Goal: Task Accomplishment & Management: Manage account settings

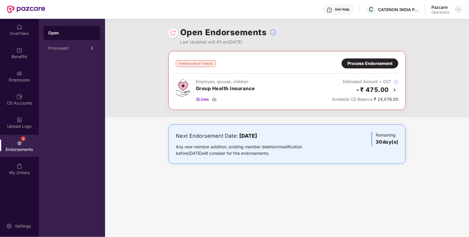
click at [459, 7] on img at bounding box center [459, 9] width 5 height 5
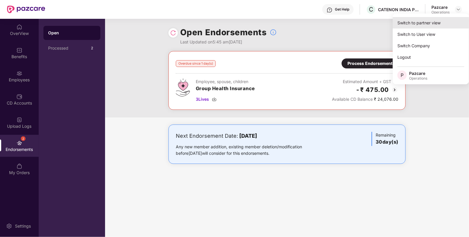
click at [421, 23] on div "Switch to partner view" at bounding box center [431, 22] width 76 height 11
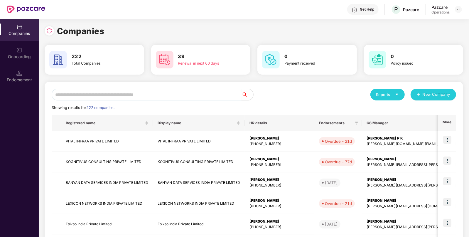
click at [148, 95] on input "text" at bounding box center [147, 95] width 190 height 12
paste input "**********"
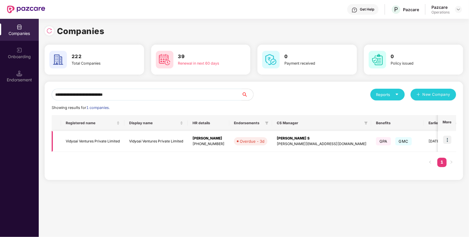
type input "**********"
click at [448, 137] on img at bounding box center [448, 140] width 8 height 8
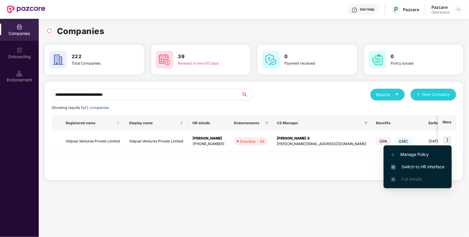
click at [407, 164] on span "Switch to HR interface" at bounding box center [417, 167] width 53 height 6
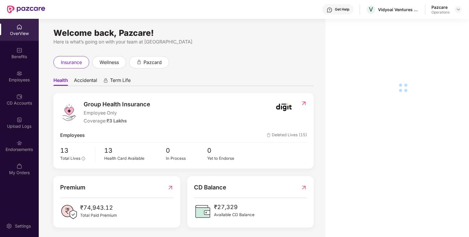
click at [7, 147] on div "Endorsements" at bounding box center [19, 150] width 39 height 6
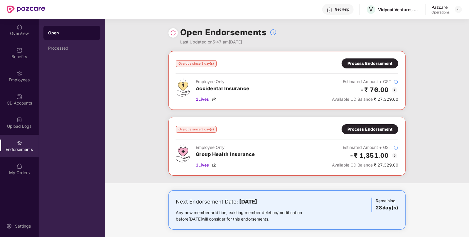
click at [217, 98] on img at bounding box center [214, 99] width 5 height 5
click at [217, 163] on img at bounding box center [214, 165] width 5 height 5
click at [360, 61] on div "Process Endorsement" at bounding box center [370, 63] width 45 height 6
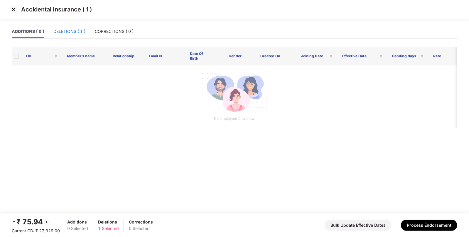
click at [71, 28] on div "DELETIONS ( 1 )" at bounding box center [69, 31] width 32 height 6
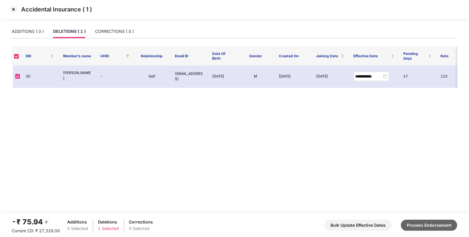
click at [423, 222] on button "Process Endorsement" at bounding box center [429, 225] width 56 height 11
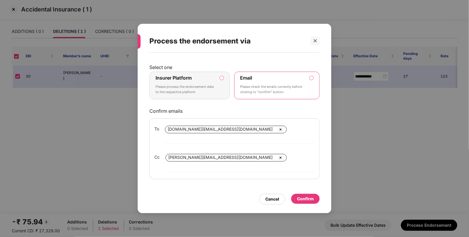
click at [225, 84] on label "Insurer Platform Please process the endorsement data to the respective platform" at bounding box center [190, 86] width 80 height 28
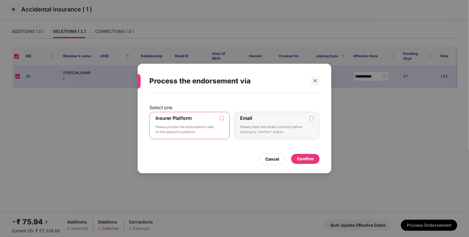
click at [302, 156] on div "Confirm" at bounding box center [305, 159] width 17 height 6
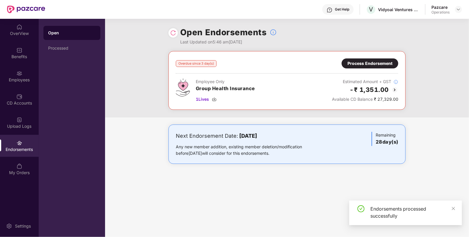
click at [360, 65] on div "Process Endorsement" at bounding box center [370, 63] width 45 height 6
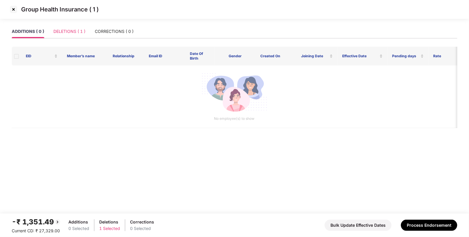
click at [64, 27] on div "DELETIONS ( 1 )" at bounding box center [69, 32] width 32 height 14
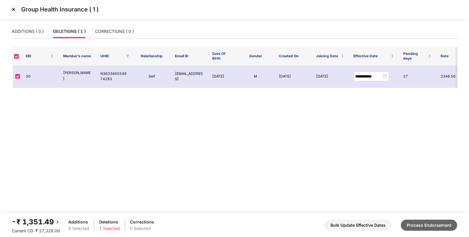
click at [422, 225] on button "Process Endorsement" at bounding box center [429, 225] width 56 height 11
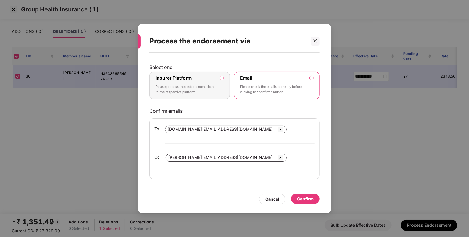
click at [225, 82] on label "Insurer Platform Please process the endorsement data to the respective platform" at bounding box center [190, 86] width 80 height 28
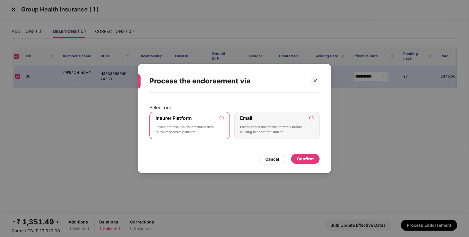
click at [302, 159] on div "Confirm" at bounding box center [305, 159] width 17 height 6
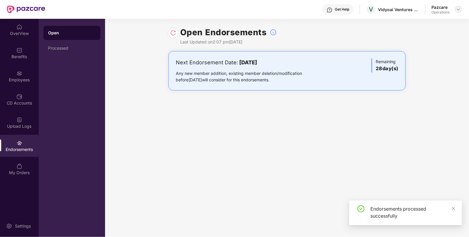
click at [462, 8] on div at bounding box center [458, 9] width 7 height 7
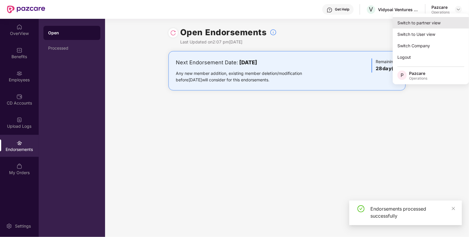
click at [417, 21] on div "Switch to partner view" at bounding box center [431, 22] width 76 height 11
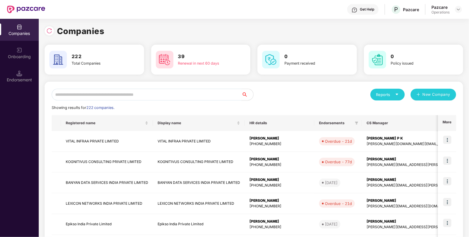
paste input "**********"
click at [91, 97] on input "**********" at bounding box center [147, 95] width 190 height 12
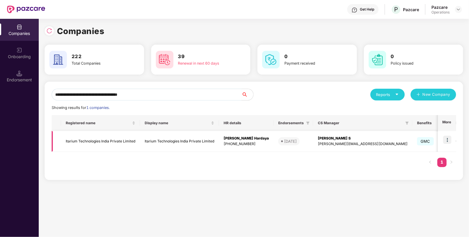
type input "**********"
click at [448, 140] on img at bounding box center [448, 140] width 8 height 8
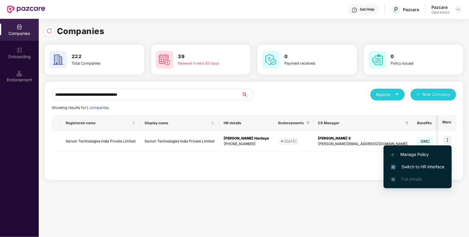
click at [409, 164] on span "Switch to HR interface" at bounding box center [417, 167] width 53 height 6
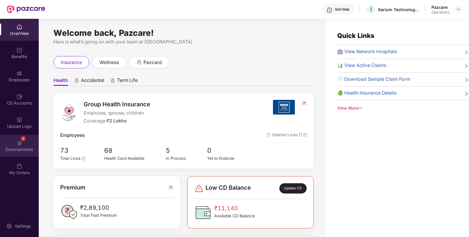
click at [16, 142] on div "1 Endorsements" at bounding box center [19, 146] width 39 height 22
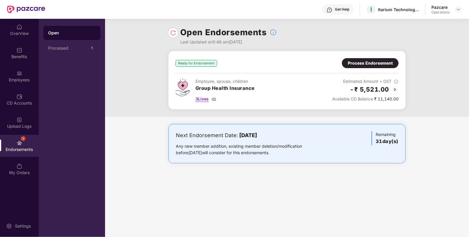
click at [214, 100] on img at bounding box center [214, 99] width 5 height 5
click at [22, 78] on div "Employees" at bounding box center [19, 80] width 39 height 6
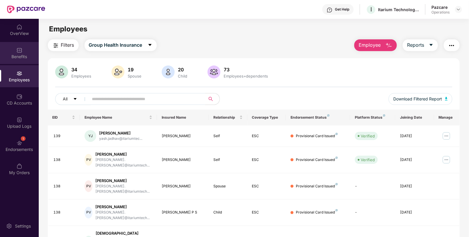
click at [16, 51] on div "Benefits" at bounding box center [19, 53] width 39 height 22
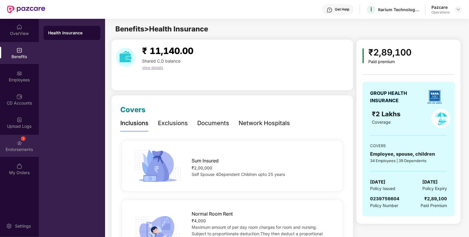
click at [27, 140] on div "1 Endorsements" at bounding box center [19, 146] width 39 height 22
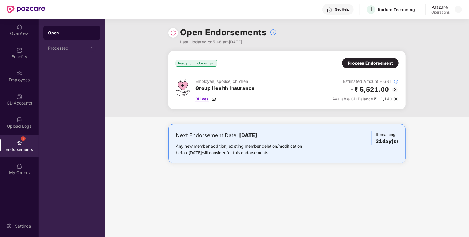
click at [215, 98] on img at bounding box center [214, 99] width 5 height 5
click at [459, 7] on img at bounding box center [459, 9] width 5 height 5
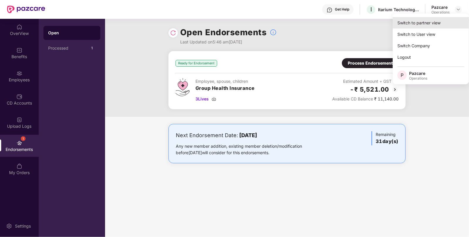
click at [402, 25] on div "Switch to partner view" at bounding box center [431, 22] width 76 height 11
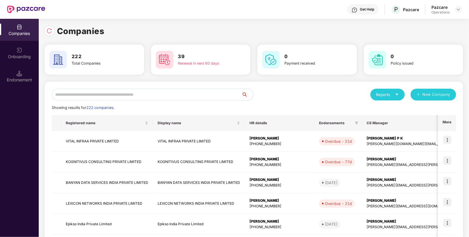
click at [96, 95] on input "text" at bounding box center [147, 95] width 190 height 12
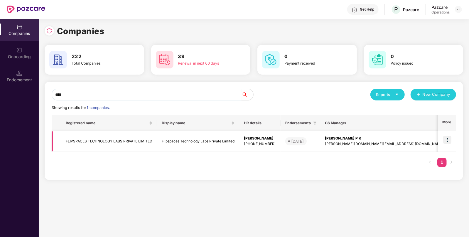
type input "****"
click at [448, 144] on img at bounding box center [448, 140] width 8 height 8
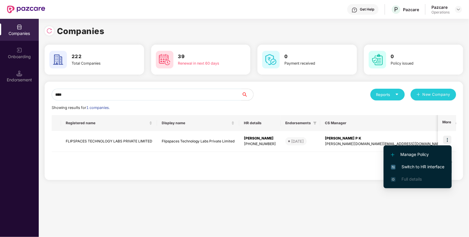
click at [411, 169] on span "Switch to HR interface" at bounding box center [417, 167] width 53 height 6
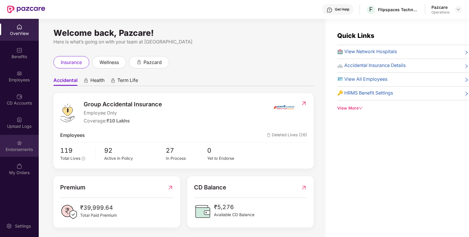
click at [9, 149] on div "Endorsements" at bounding box center [19, 150] width 39 height 6
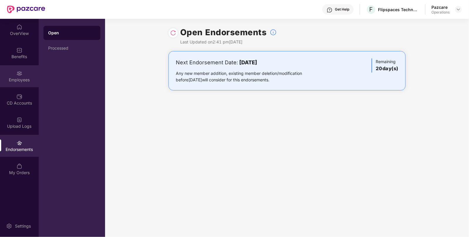
click at [18, 71] on img at bounding box center [19, 74] width 6 height 6
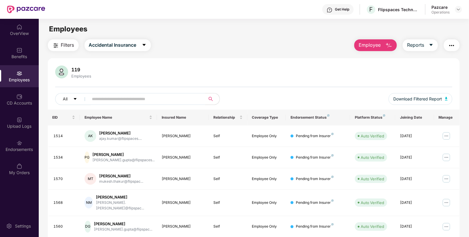
click at [63, 46] on span "Filters" at bounding box center [67, 44] width 13 height 7
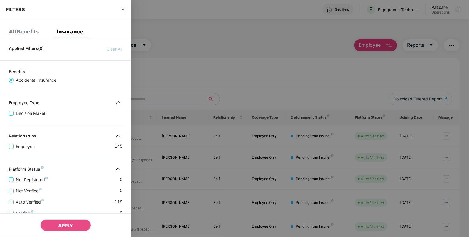
scroll to position [113, 0]
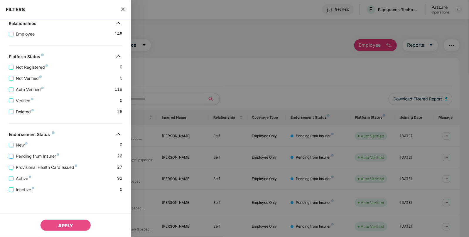
click at [25, 154] on span "Pending from Insurer" at bounding box center [38, 156] width 48 height 6
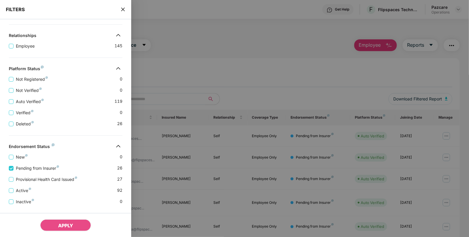
click at [26, 175] on div "Provisional Health Card Issued 27" at bounding box center [66, 177] width 114 height 11
click at [25, 181] on span "Provisional Health Card Issued" at bounding box center [47, 179] width 66 height 6
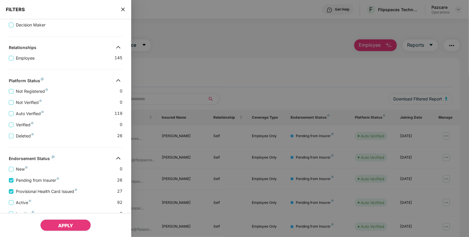
click at [68, 225] on span "APPLY" at bounding box center [65, 226] width 15 height 6
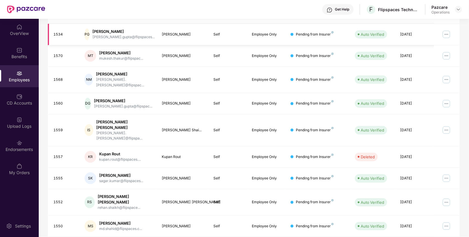
scroll to position [0, 0]
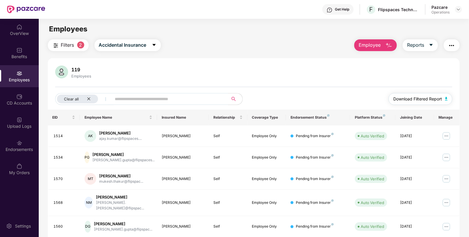
click at [424, 101] on span "Download Filtered Report" at bounding box center [418, 99] width 49 height 6
click at [449, 40] on button "button" at bounding box center [452, 45] width 16 height 12
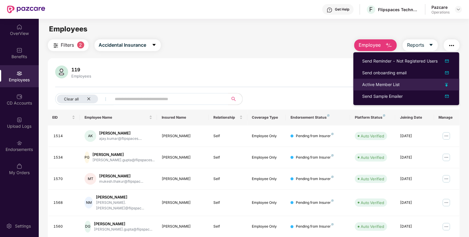
click at [386, 85] on div "Active Member List" at bounding box center [382, 84] width 38 height 6
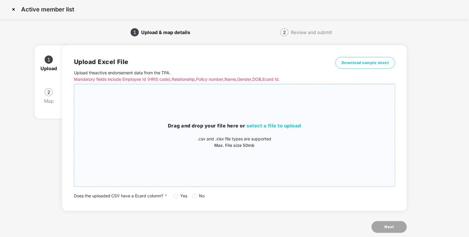
click at [251, 126] on span "select a file to upload" at bounding box center [274, 126] width 55 height 6
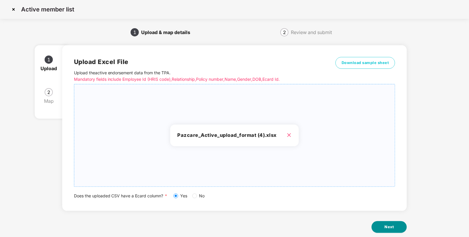
click at [384, 228] on button "Next" at bounding box center [389, 227] width 35 height 12
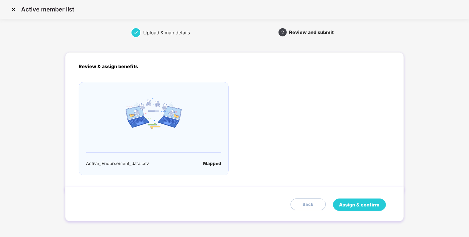
click at [347, 202] on span "Assign & confirm" at bounding box center [360, 204] width 41 height 7
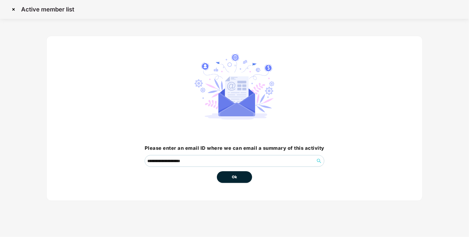
click at [238, 180] on button "Ok" at bounding box center [234, 177] width 35 height 12
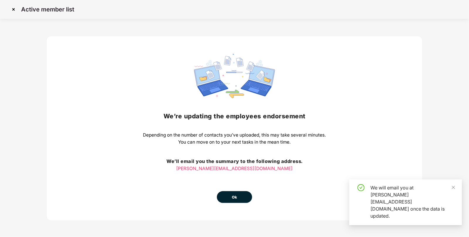
click at [225, 195] on button "Ok" at bounding box center [234, 197] width 35 height 12
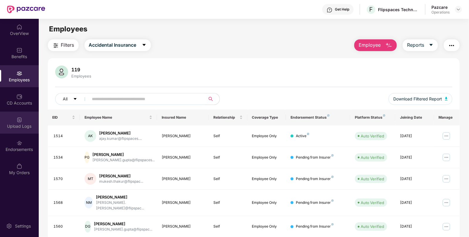
click at [7, 121] on div "Upload Logs" at bounding box center [19, 123] width 39 height 22
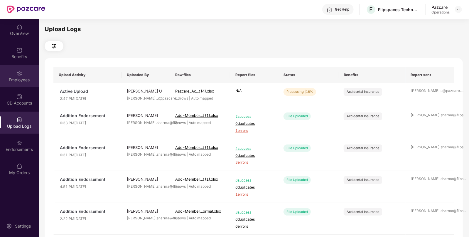
click at [14, 74] on div "Employees" at bounding box center [19, 76] width 39 height 22
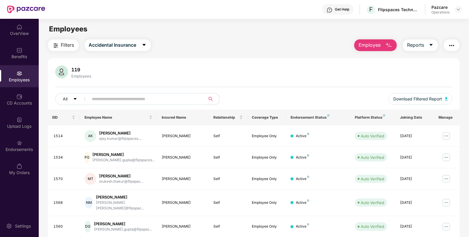
click at [451, 45] on img "button" at bounding box center [452, 45] width 7 height 7
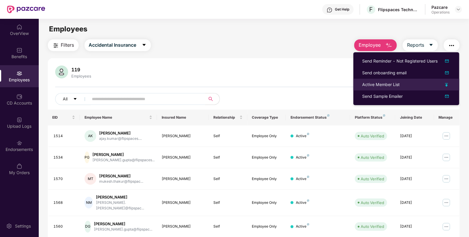
click at [384, 81] on li "Active Member List" at bounding box center [407, 85] width 106 height 12
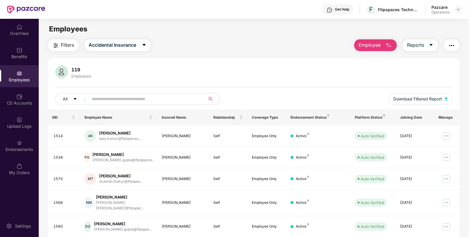
click at [447, 44] on button "button" at bounding box center [452, 45] width 16 height 12
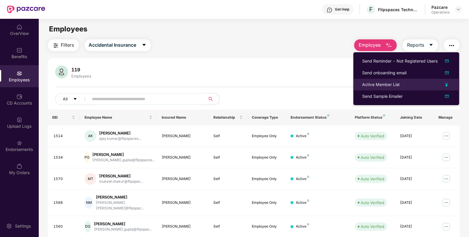
click at [370, 86] on div "Active Member List" at bounding box center [382, 84] width 38 height 6
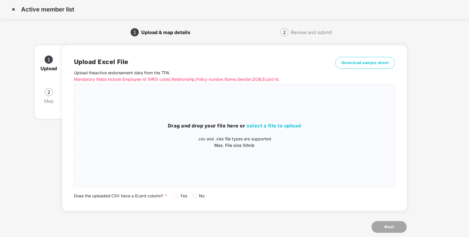
click at [195, 199] on label "No" at bounding box center [199, 196] width 15 height 6
click at [269, 120] on div "Drag and drop your file here or select a file to upload .csv and .xlsx file typ…" at bounding box center [234, 135] width 321 height 93
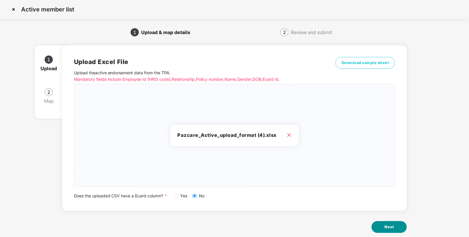
click at [384, 224] on button "Next" at bounding box center [389, 227] width 35 height 12
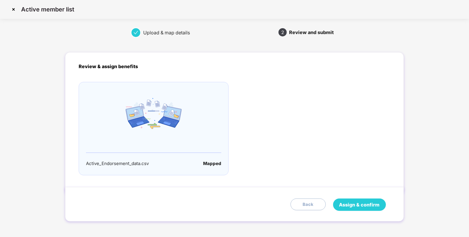
click at [357, 204] on span "Assign & confirm" at bounding box center [360, 204] width 41 height 7
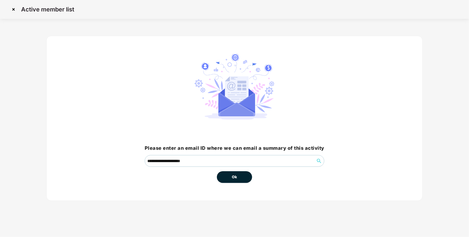
click at [228, 175] on button "Ok" at bounding box center [234, 177] width 35 height 12
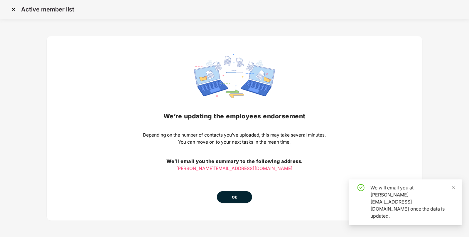
click at [231, 198] on button "Ok" at bounding box center [234, 197] width 35 height 12
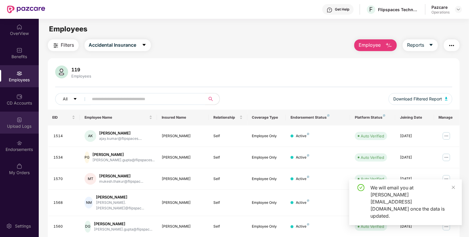
click at [11, 117] on div "Upload Logs" at bounding box center [19, 123] width 39 height 22
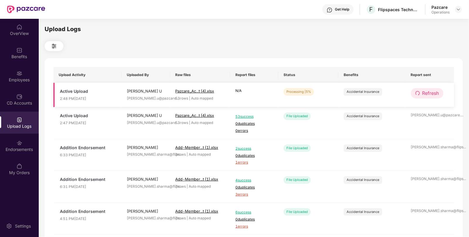
click at [424, 93] on span "Refresh" at bounding box center [431, 93] width 17 height 7
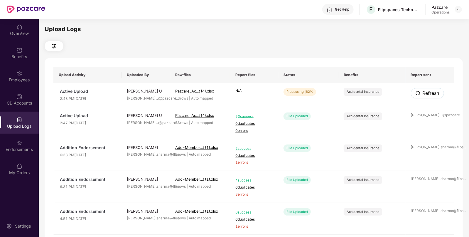
click at [424, 93] on span "Refresh" at bounding box center [431, 93] width 17 height 7
click at [424, 94] on span "Refresh" at bounding box center [431, 93] width 17 height 7
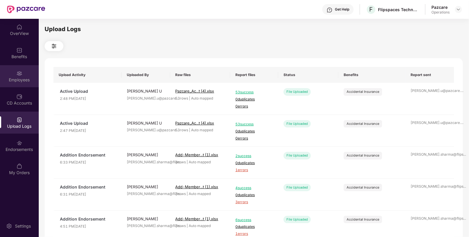
click at [15, 73] on div "Employees" at bounding box center [19, 76] width 39 height 22
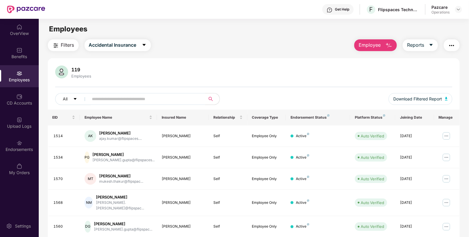
click at [21, 81] on div "Employees" at bounding box center [19, 80] width 39 height 6
click at [459, 6] on div at bounding box center [458, 9] width 7 height 7
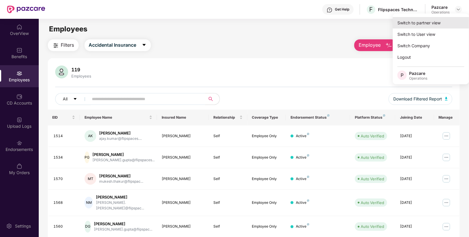
click at [403, 27] on div "Switch to partner view" at bounding box center [431, 22] width 76 height 11
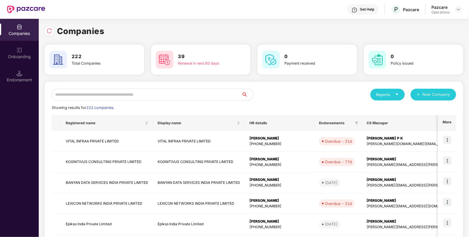
click at [190, 99] on input "text" at bounding box center [147, 95] width 190 height 12
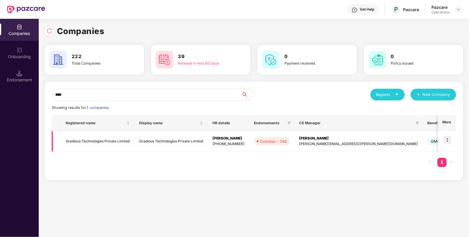
type input "****"
click at [449, 140] on img at bounding box center [448, 140] width 8 height 8
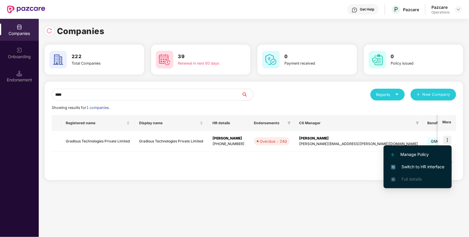
click at [430, 165] on span "Switch to HR interface" at bounding box center [417, 167] width 53 height 6
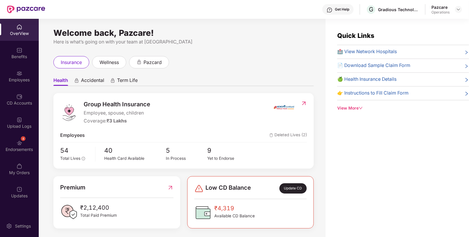
click at [17, 142] on img at bounding box center [19, 143] width 6 height 6
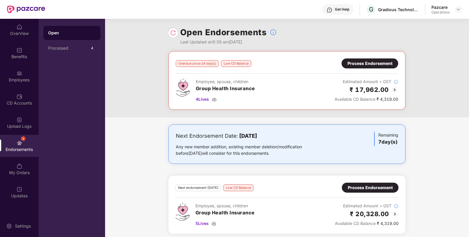
click at [395, 90] on img at bounding box center [395, 89] width 7 height 7
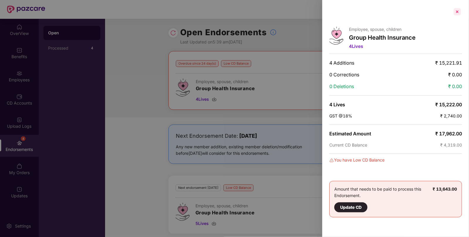
click at [458, 12] on div at bounding box center [457, 11] width 9 height 9
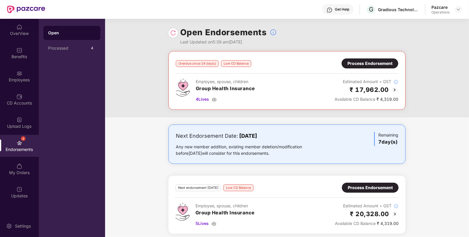
scroll to position [3, 0]
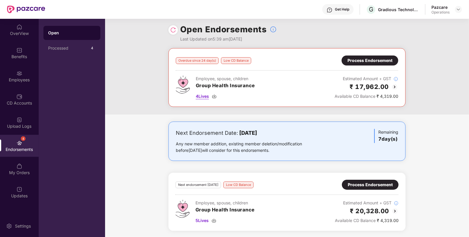
click at [215, 97] on img at bounding box center [214, 96] width 5 height 5
click at [397, 210] on img at bounding box center [395, 211] width 7 height 7
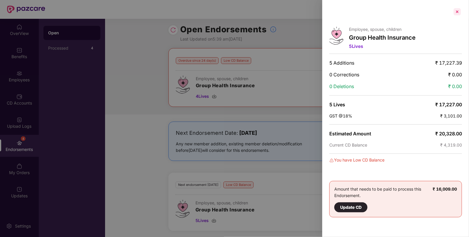
click at [457, 12] on div at bounding box center [457, 11] width 9 height 9
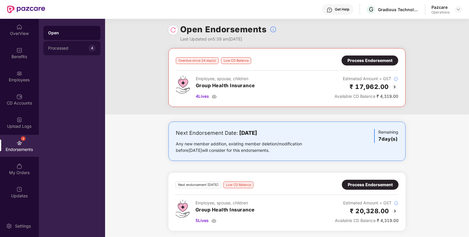
click at [60, 47] on div "Processed" at bounding box center [68, 48] width 41 height 5
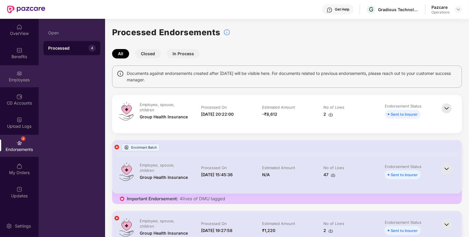
click at [18, 73] on img at bounding box center [19, 74] width 6 height 6
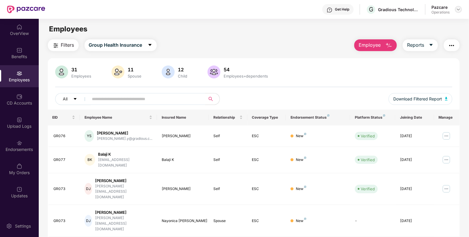
click at [459, 8] on img at bounding box center [459, 9] width 5 height 5
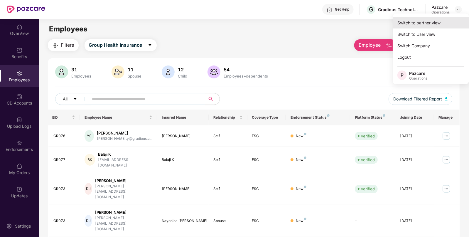
click at [406, 23] on div "Switch to partner view" at bounding box center [431, 22] width 76 height 11
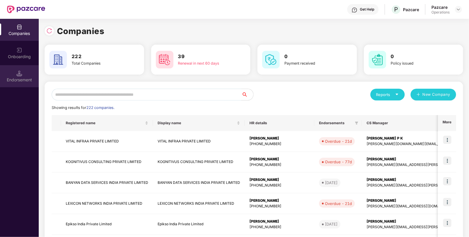
click at [16, 76] on div "Endorsement" at bounding box center [19, 76] width 39 height 22
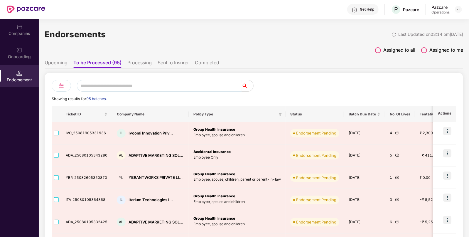
click at [139, 86] on input "text" at bounding box center [159, 86] width 165 height 12
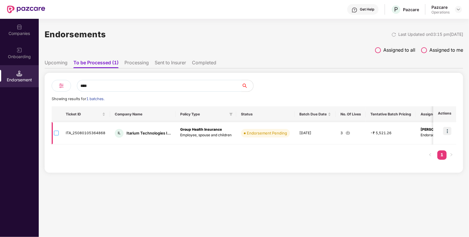
type input "****"
click at [57, 130] on label at bounding box center [56, 133] width 5 height 6
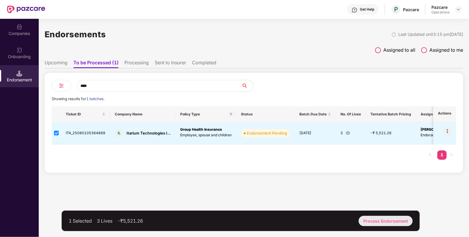
click at [379, 219] on div "Process Endorsement" at bounding box center [386, 221] width 54 height 10
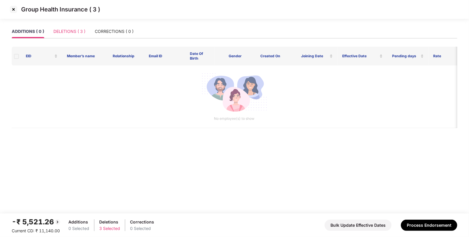
click at [72, 28] on div "DELETIONS ( 3 )" at bounding box center [69, 32] width 32 height 14
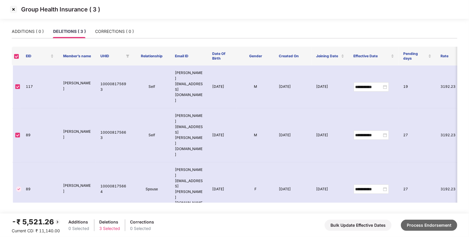
click at [427, 222] on button "Process Endorsement" at bounding box center [429, 225] width 56 height 11
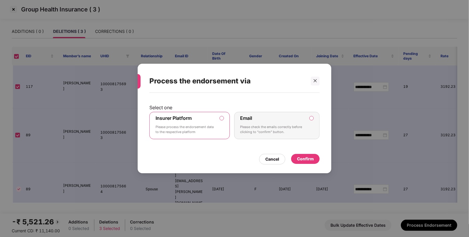
click at [300, 159] on div "Confirm" at bounding box center [305, 159] width 17 height 6
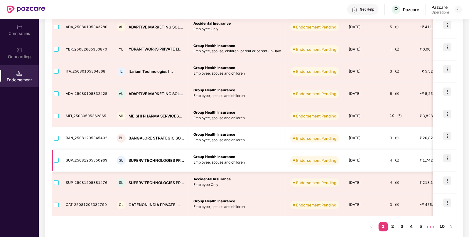
scroll to position [135, 0]
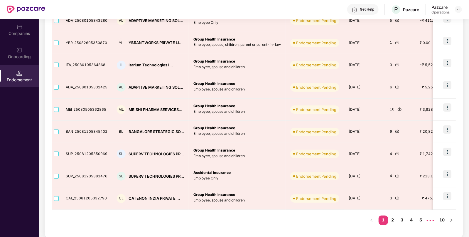
click at [395, 219] on link "2" at bounding box center [392, 220] width 9 height 9
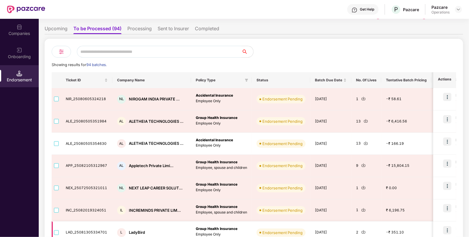
scroll to position [33, 0]
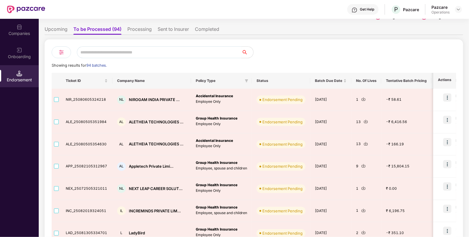
click at [118, 50] on input "text" at bounding box center [159, 52] width 165 height 12
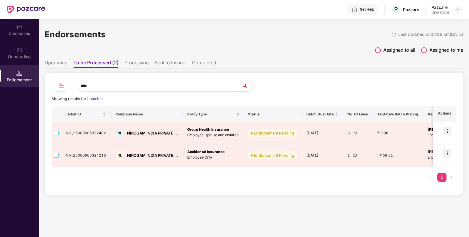
scroll to position [0, 0]
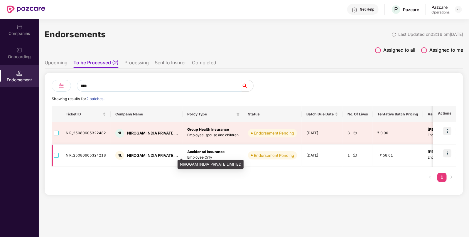
type input "****"
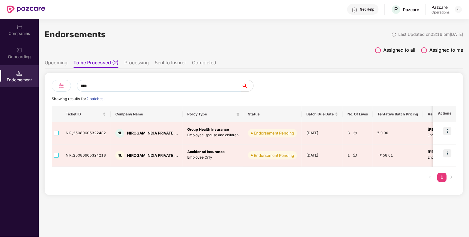
click at [19, 33] on div "Companies" at bounding box center [19, 34] width 39 height 6
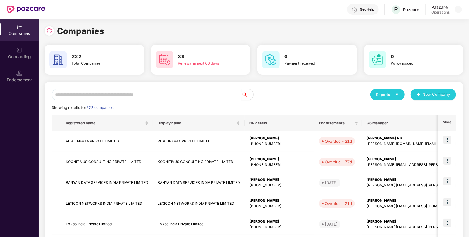
click at [113, 94] on input "text" at bounding box center [147, 95] width 190 height 12
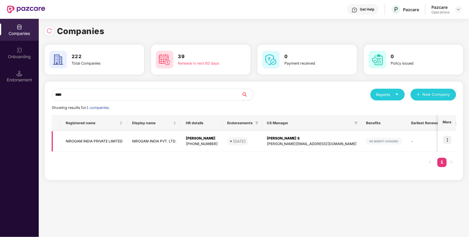
type input "****"
click at [84, 137] on td "NIROGAM INDIA PRIVATE LIMITED" at bounding box center [94, 141] width 66 height 21
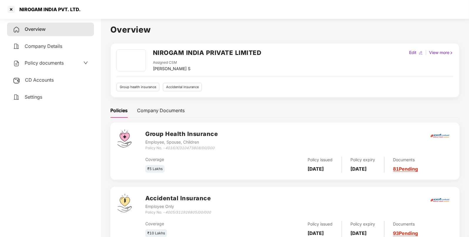
scroll to position [21, 0]
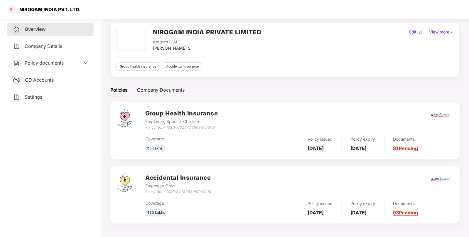
click at [11, 7] on div at bounding box center [10, 9] width 9 height 9
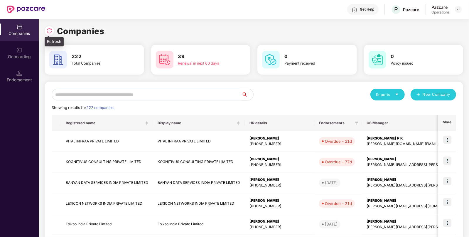
click at [49, 32] on img at bounding box center [49, 31] width 6 height 6
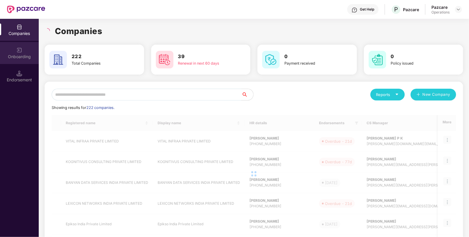
click at [19, 56] on div "Onboarding" at bounding box center [19, 57] width 39 height 6
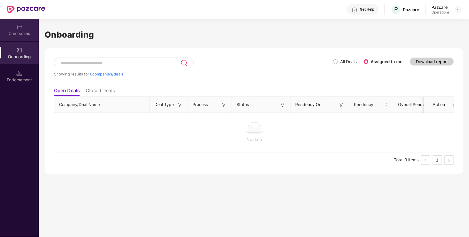
click at [16, 24] on div "Companies" at bounding box center [19, 30] width 39 height 22
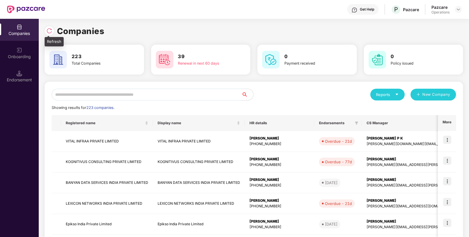
click at [51, 30] on img at bounding box center [49, 31] width 6 height 6
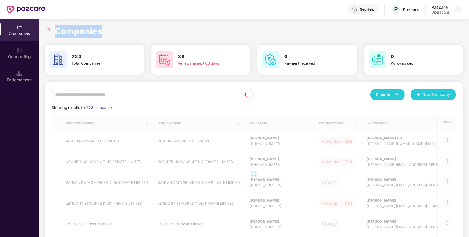
click at [51, 30] on div "Companies" at bounding box center [254, 31] width 419 height 13
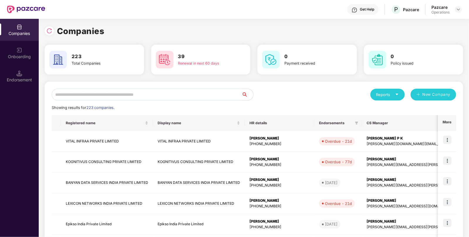
click at [67, 94] on input "text" at bounding box center [147, 95] width 190 height 12
paste input "**********"
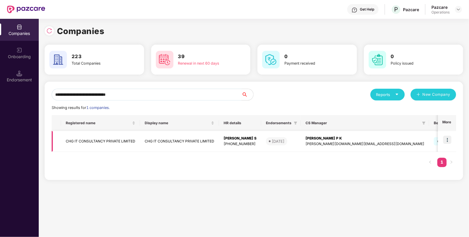
type input "**********"
click at [447, 138] on img at bounding box center [448, 140] width 8 height 8
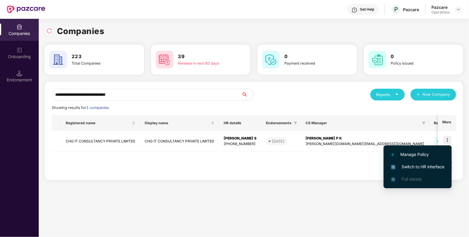
click at [408, 166] on span "Switch to HR interface" at bounding box center [417, 167] width 53 height 6
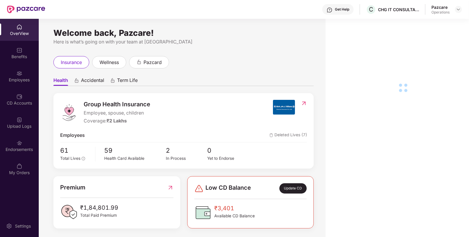
click at [3, 153] on div "Endorsements" at bounding box center [19, 146] width 39 height 22
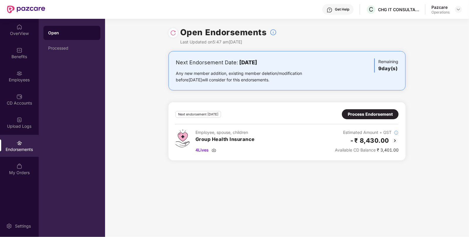
click at [175, 32] on img at bounding box center [173, 33] width 6 height 6
click at [458, 9] on img at bounding box center [459, 9] width 5 height 5
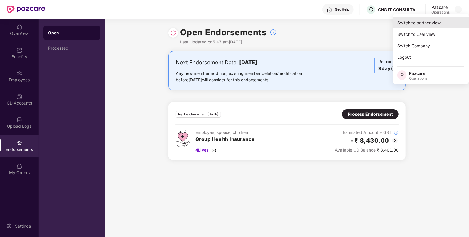
click at [420, 24] on div "Switch to partner view" at bounding box center [431, 22] width 76 height 11
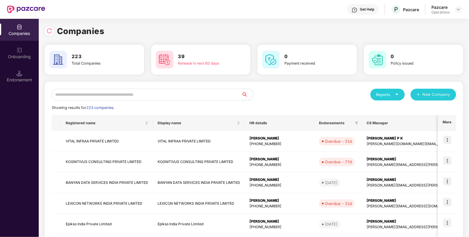
click at [98, 94] on input "text" at bounding box center [147, 95] width 190 height 12
paste input "**********"
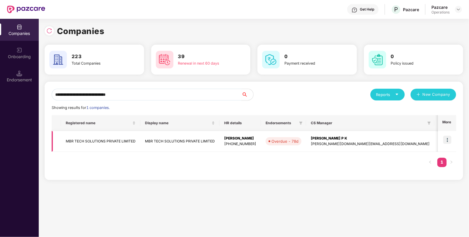
type input "**********"
click at [142, 100] on input "**********" at bounding box center [147, 95] width 190 height 12
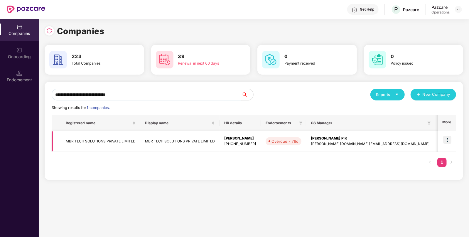
click at [449, 137] on img at bounding box center [448, 140] width 8 height 8
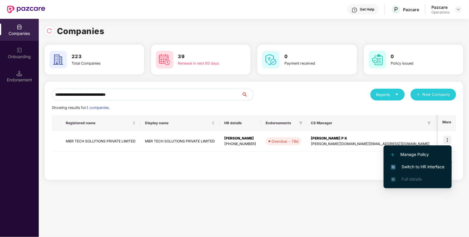
click at [421, 166] on span "Switch to HR interface" at bounding box center [417, 167] width 53 height 6
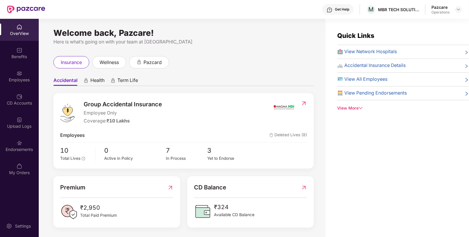
click at [12, 151] on div "Endorsements" at bounding box center [19, 150] width 39 height 6
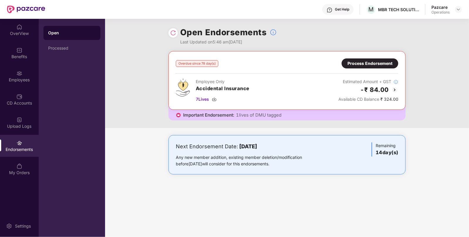
click at [398, 90] on img at bounding box center [395, 89] width 7 height 7
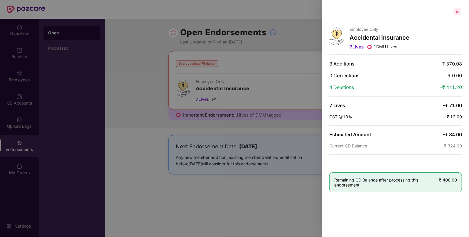
click at [458, 10] on div at bounding box center [457, 11] width 9 height 9
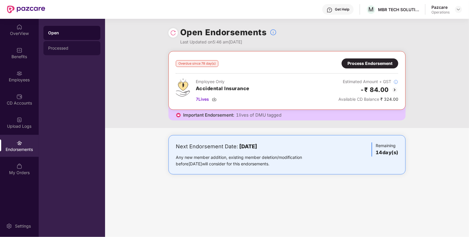
click at [61, 46] on div "Processed" at bounding box center [71, 48] width 57 height 14
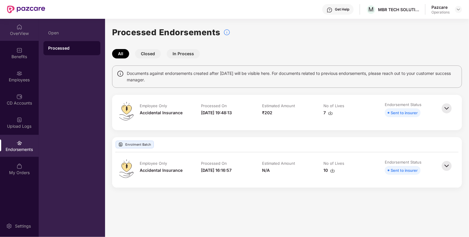
click at [34, 29] on div "OverView" at bounding box center [19, 30] width 39 height 22
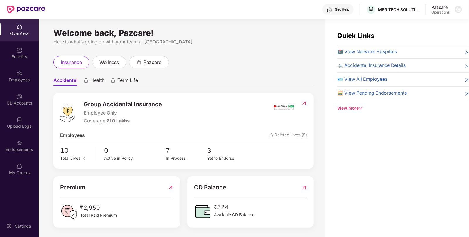
click at [460, 11] on img at bounding box center [459, 9] width 5 height 5
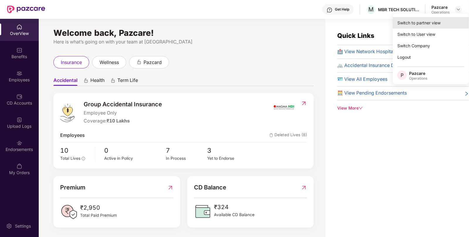
click at [400, 21] on div "Switch to partner view" at bounding box center [431, 22] width 76 height 11
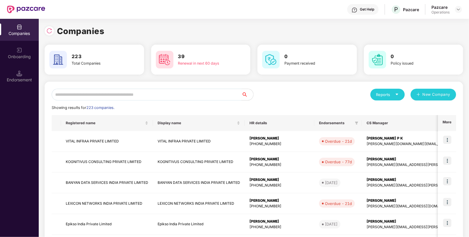
click at [116, 92] on input "text" at bounding box center [147, 95] width 190 height 12
paste input "**********"
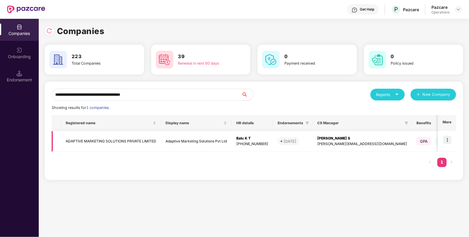
type input "**********"
click at [448, 139] on img at bounding box center [448, 140] width 8 height 8
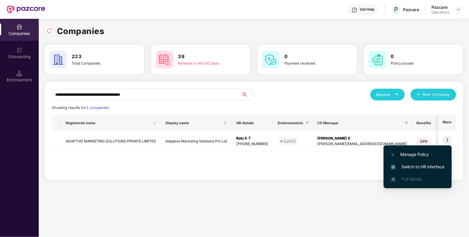
click at [417, 165] on span "Switch to HR interface" at bounding box center [417, 167] width 53 height 6
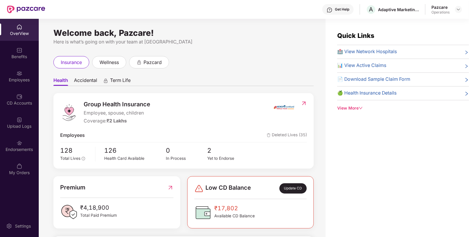
click at [22, 149] on div "Endorsements" at bounding box center [19, 150] width 39 height 6
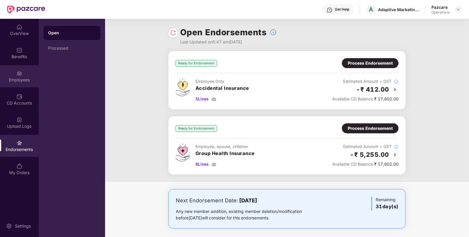
click at [16, 75] on div "Employees" at bounding box center [19, 76] width 39 height 22
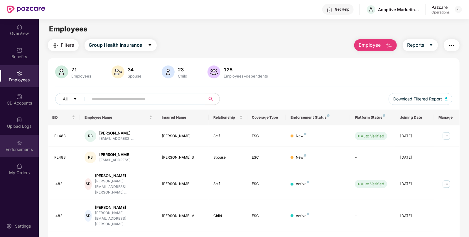
click at [9, 151] on div "Endorsements" at bounding box center [19, 150] width 39 height 6
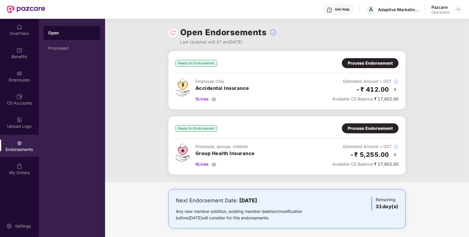
click at [393, 90] on img at bounding box center [395, 89] width 7 height 7
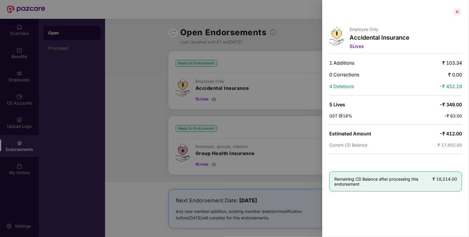
click at [460, 10] on div at bounding box center [457, 11] width 9 height 9
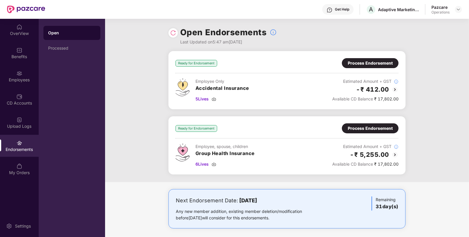
click at [393, 86] on img at bounding box center [395, 89] width 7 height 7
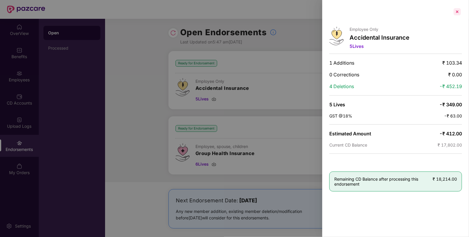
click at [458, 12] on div at bounding box center [457, 11] width 9 height 9
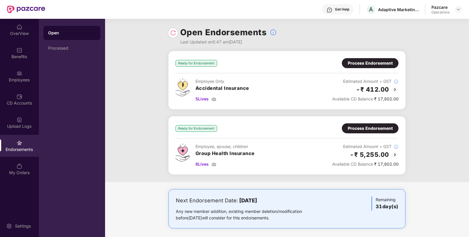
click at [397, 152] on img at bounding box center [395, 154] width 7 height 7
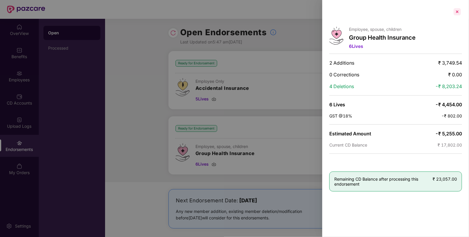
click at [457, 12] on div at bounding box center [457, 11] width 9 height 9
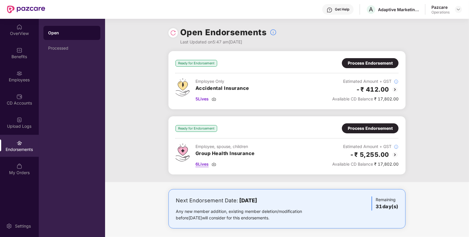
click at [213, 162] on img at bounding box center [214, 164] width 5 height 5
click at [214, 98] on img at bounding box center [214, 99] width 5 height 5
click at [13, 76] on div "Employees" at bounding box center [19, 76] width 39 height 22
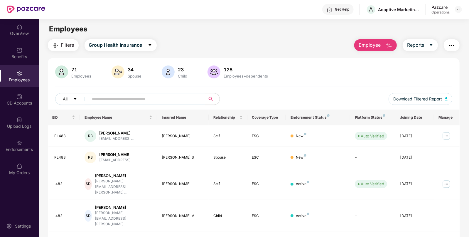
click at [72, 46] on span "Filters" at bounding box center [67, 44] width 13 height 7
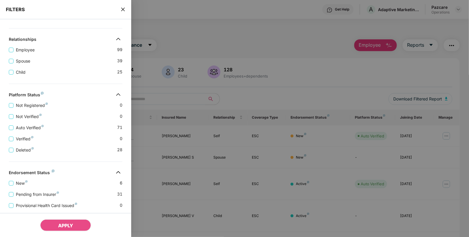
scroll to position [144, 0]
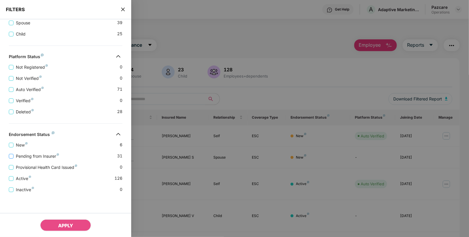
click at [37, 155] on span "Pending from Insurer" at bounding box center [38, 156] width 48 height 6
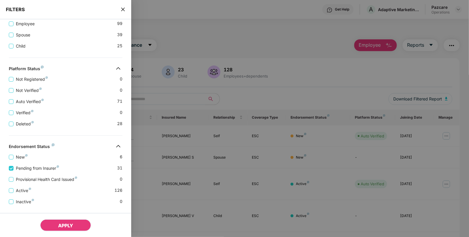
click at [66, 223] on span "APPLY" at bounding box center [65, 226] width 15 height 6
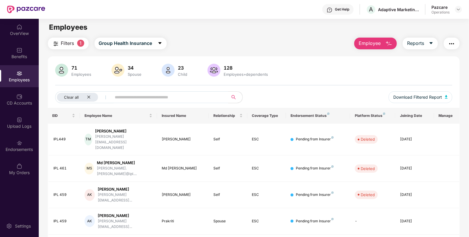
scroll to position [0, 0]
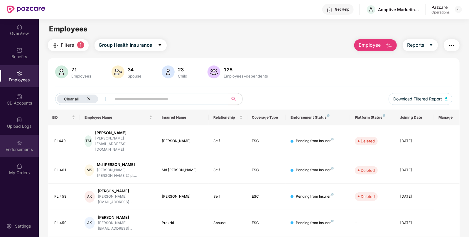
click at [9, 144] on div "Endorsements" at bounding box center [19, 146] width 39 height 22
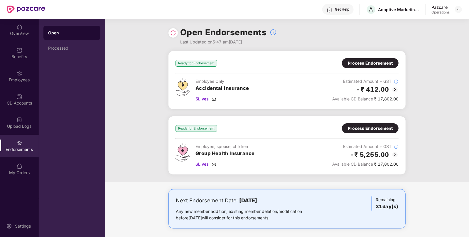
click at [365, 59] on div "Process Endorsement" at bounding box center [370, 63] width 57 height 10
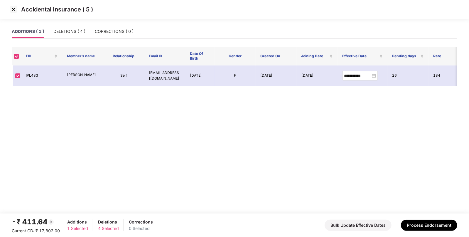
click at [15, 10] on img at bounding box center [13, 9] width 9 height 9
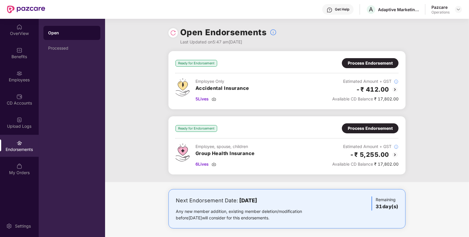
click at [362, 130] on div "Process Endorsement" at bounding box center [370, 128] width 45 height 6
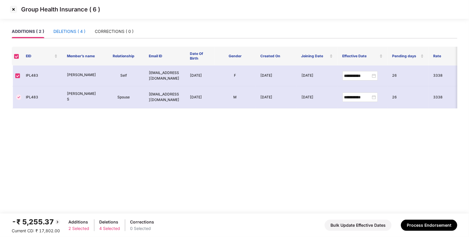
click at [72, 29] on div "DELETIONS ( 4 )" at bounding box center [69, 31] width 32 height 6
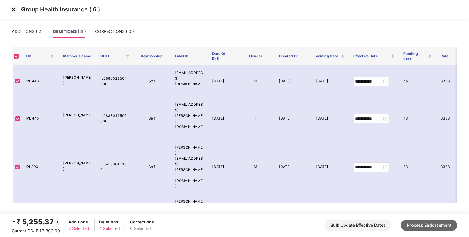
click at [423, 221] on button "Process Endorsement" at bounding box center [429, 225] width 56 height 11
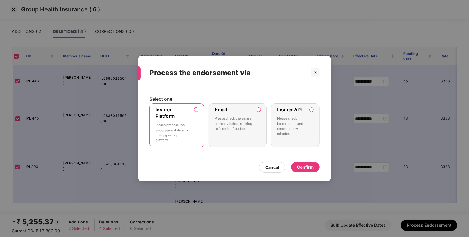
click at [312, 107] on label "Insurer API Please check batch status and remark in few minutes." at bounding box center [295, 125] width 48 height 44
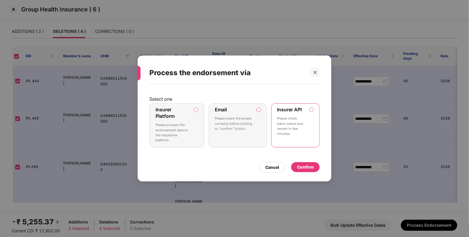
click at [302, 165] on div "Confirm" at bounding box center [305, 167] width 17 height 6
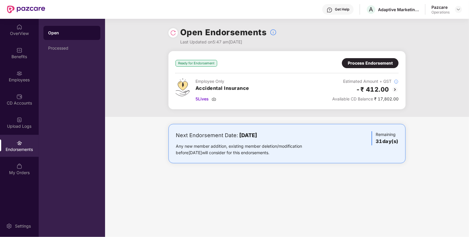
click at [373, 62] on div "Process Endorsement" at bounding box center [370, 63] width 45 height 6
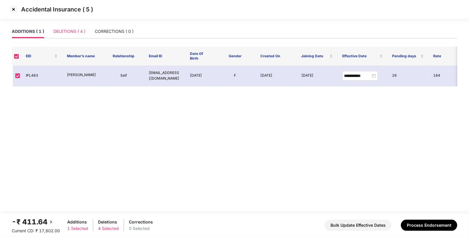
click at [70, 26] on div "DELETIONS ( 4 )" at bounding box center [69, 32] width 32 height 14
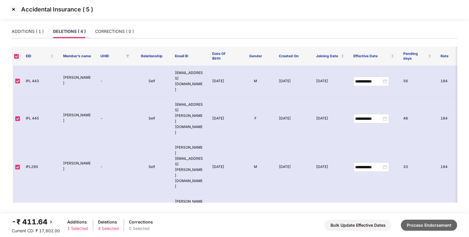
click at [413, 222] on button "Process Endorsement" at bounding box center [429, 225] width 56 height 11
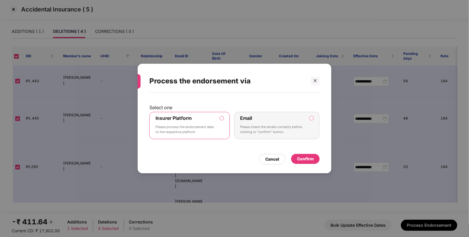
click at [298, 162] on div "Confirm" at bounding box center [305, 159] width 17 height 6
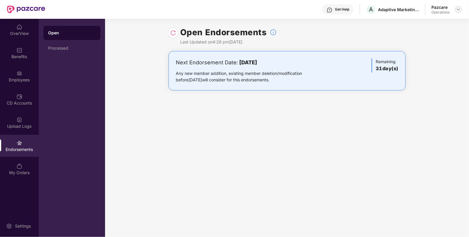
click at [459, 11] on img at bounding box center [459, 9] width 5 height 5
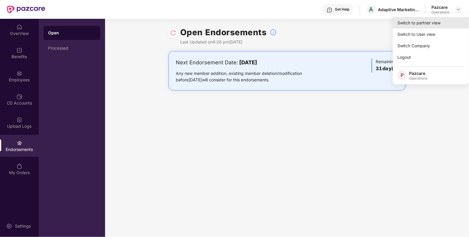
click at [413, 24] on div "Switch to partner view" at bounding box center [431, 22] width 76 height 11
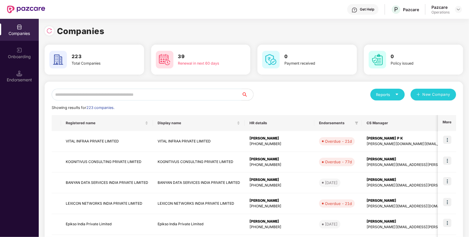
paste input "**********"
click at [175, 97] on input "text" at bounding box center [147, 95] width 190 height 12
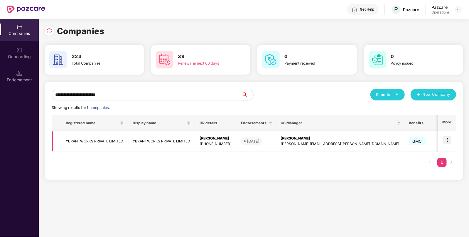
type input "**********"
click at [447, 142] on img at bounding box center [448, 140] width 8 height 8
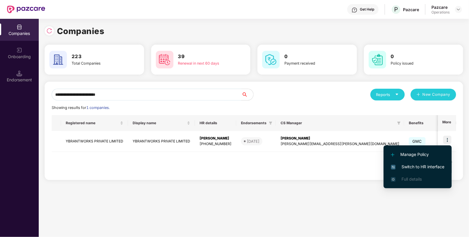
click at [404, 166] on span "Switch to HR interface" at bounding box center [417, 167] width 53 height 6
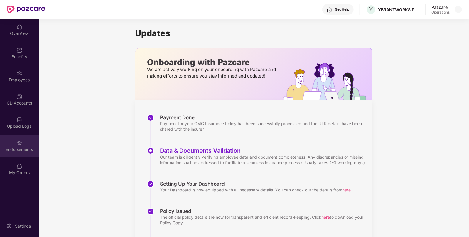
click at [19, 141] on img at bounding box center [19, 143] width 6 height 6
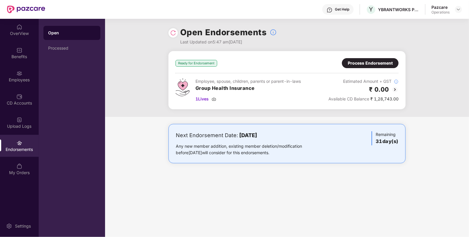
click at [395, 88] on img at bounding box center [395, 89] width 7 height 7
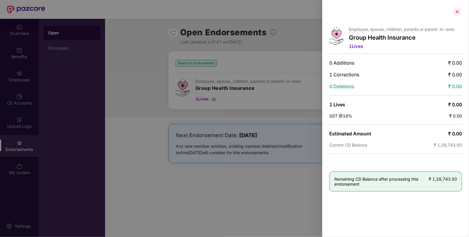
click at [457, 11] on div at bounding box center [457, 11] width 9 height 9
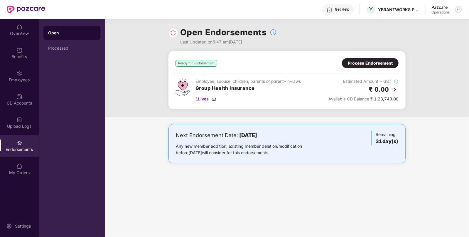
click at [462, 8] on div at bounding box center [458, 9] width 7 height 7
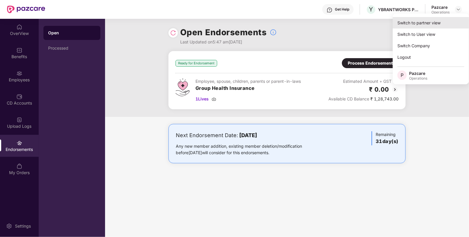
click at [429, 20] on div "Switch to partner view" at bounding box center [431, 22] width 76 height 11
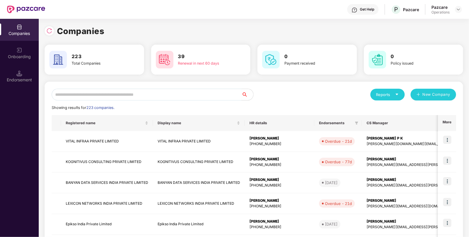
click at [144, 97] on input "text" at bounding box center [147, 95] width 190 height 12
paste input "**********"
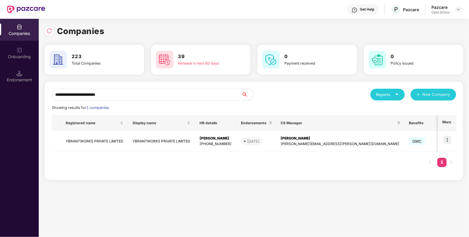
type input "**********"
click at [20, 66] on div "Endorsement" at bounding box center [19, 76] width 39 height 22
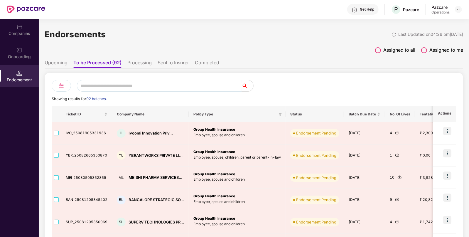
paste input "**********"
click at [103, 84] on input "text" at bounding box center [159, 86] width 165 height 12
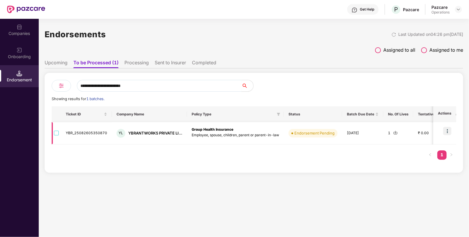
type input "**********"
click at [395, 132] on img at bounding box center [396, 132] width 4 height 4
click at [53, 130] on td at bounding box center [56, 133] width 9 height 22
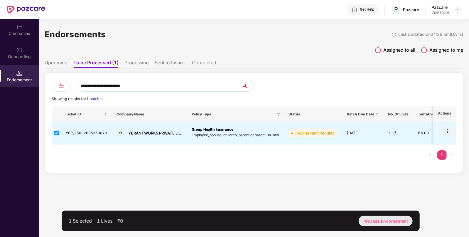
click at [389, 216] on div "Process Endorsement" at bounding box center [386, 221] width 54 height 10
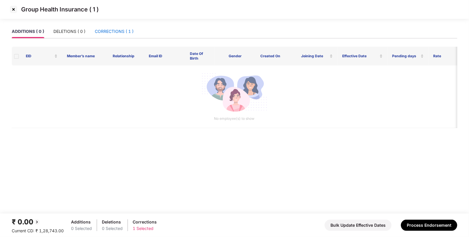
click at [126, 31] on div "CORRECTIONS ( 1 )" at bounding box center [114, 31] width 39 height 6
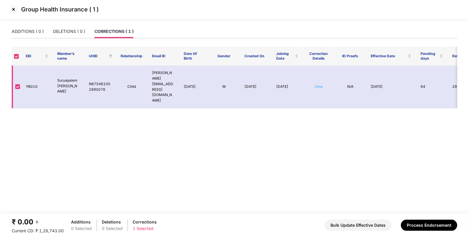
click at [319, 84] on link "View" at bounding box center [319, 86] width 8 height 4
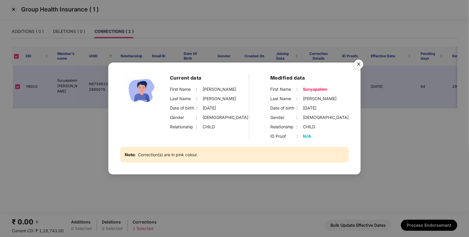
click at [209, 127] on div "CHILD" at bounding box center [209, 127] width 12 height 6
copy div "CHILD"
click at [360, 63] on img "Close" at bounding box center [359, 65] width 16 height 16
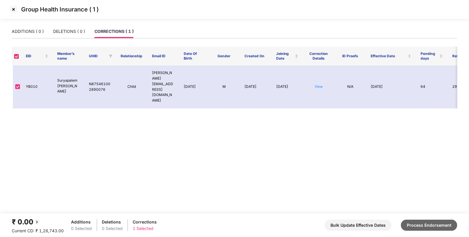
click at [431, 221] on button "Process Endorsement" at bounding box center [429, 225] width 56 height 11
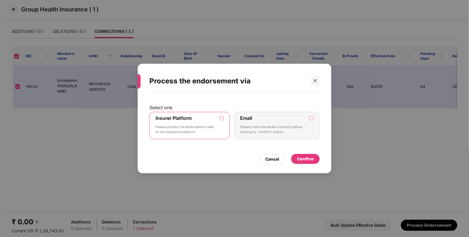
click at [301, 157] on div "Confirm" at bounding box center [305, 159] width 17 height 6
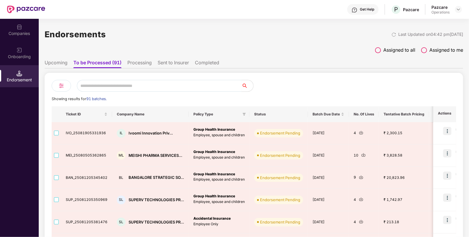
click at [158, 87] on input "text" at bounding box center [159, 86] width 165 height 12
paste input "**********"
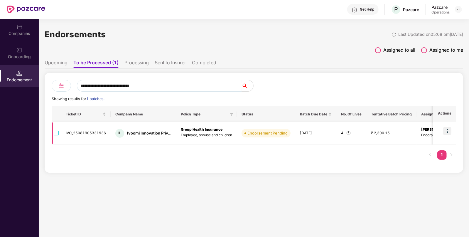
type input "**********"
click at [349, 132] on img at bounding box center [349, 132] width 4 height 4
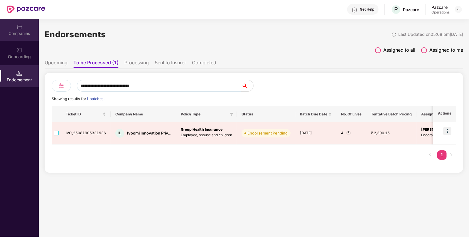
click at [16, 23] on div "Companies" at bounding box center [19, 30] width 39 height 22
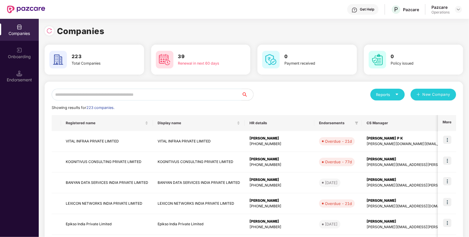
click at [150, 96] on input "text" at bounding box center [147, 95] width 190 height 12
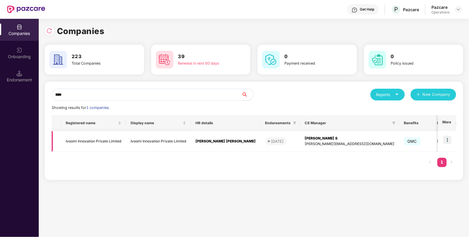
type input "****"
click at [450, 137] on img at bounding box center [448, 140] width 8 height 8
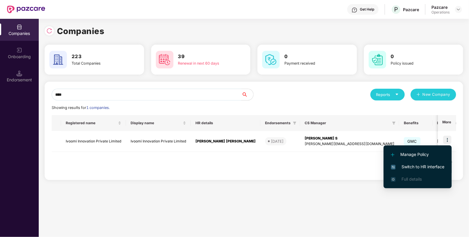
click at [426, 165] on span "Switch to HR interface" at bounding box center [417, 167] width 53 height 6
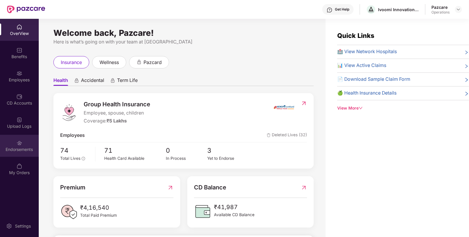
click at [11, 150] on div "Endorsements" at bounding box center [19, 150] width 39 height 6
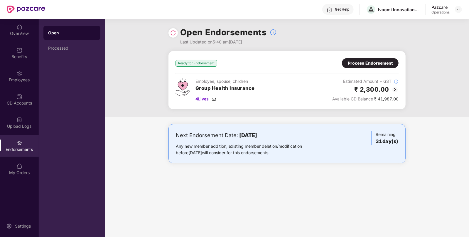
click at [396, 89] on img at bounding box center [395, 89] width 7 height 7
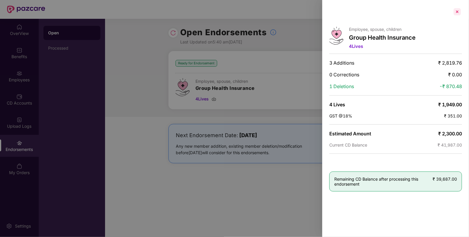
click at [457, 10] on div at bounding box center [457, 11] width 9 height 9
